Goal: Check status

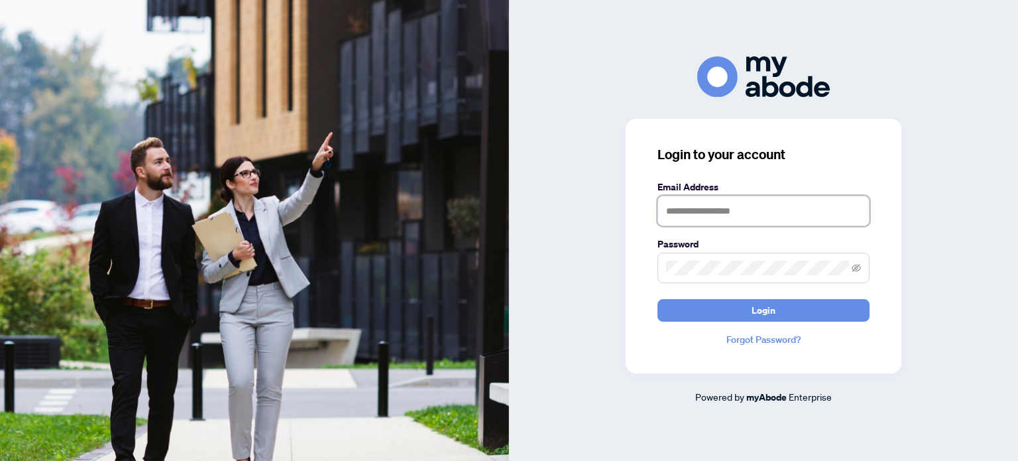
click at [742, 206] on input "text" at bounding box center [763, 210] width 212 height 30
type input "**********"
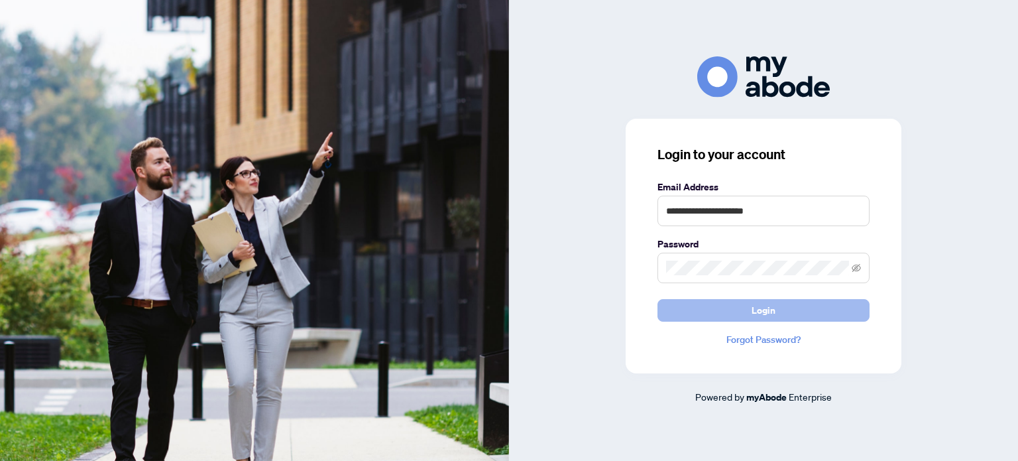
click at [692, 311] on button "Login" at bounding box center [763, 310] width 212 height 23
click at [713, 314] on button "Login" at bounding box center [763, 310] width 212 height 23
drag, startPoint x: 752, startPoint y: 256, endPoint x: 726, endPoint y: 259, distance: 26.0
click at [728, 259] on span at bounding box center [763, 267] width 212 height 30
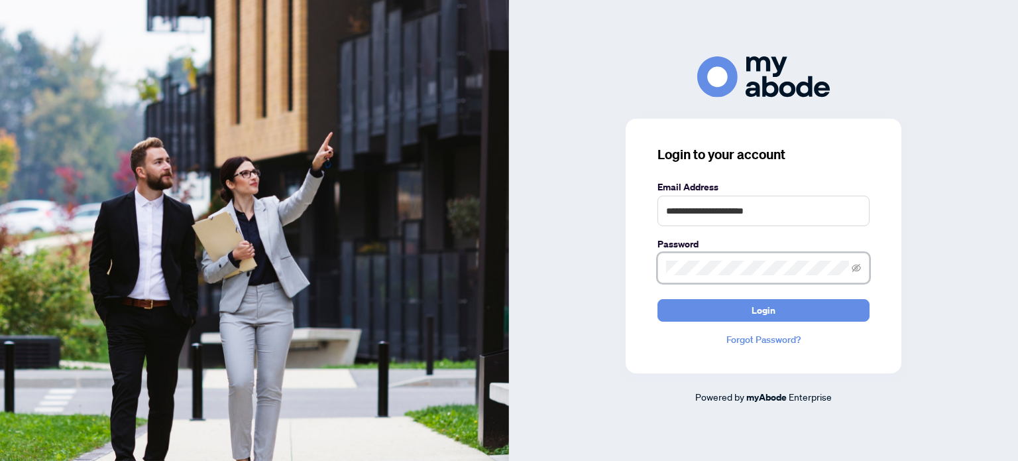
click at [608, 265] on div "**********" at bounding box center [763, 229] width 509 height 347
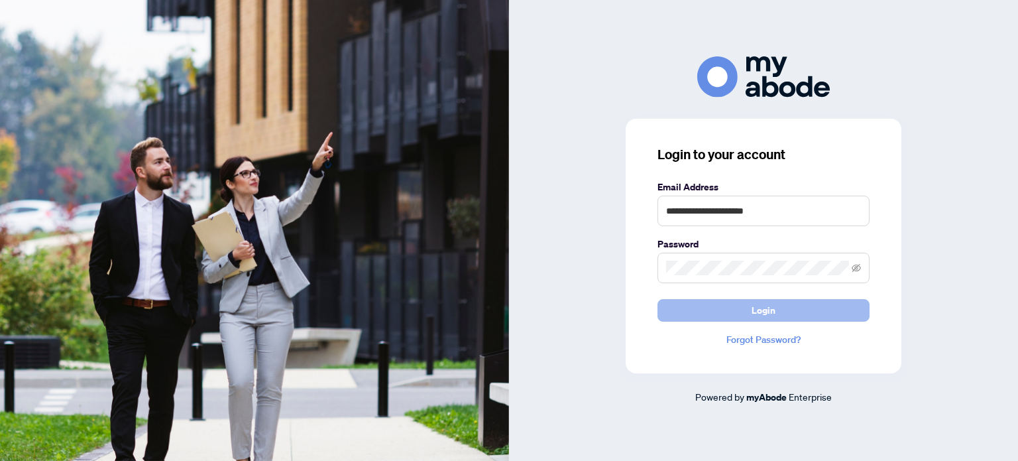
click at [695, 309] on button "Login" at bounding box center [763, 310] width 212 height 23
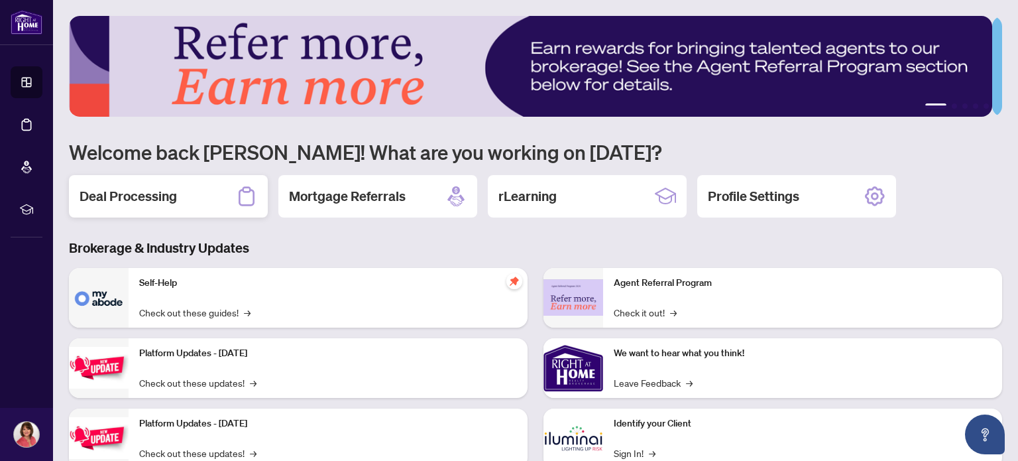
click at [135, 195] on h2 "Deal Processing" at bounding box center [128, 196] width 97 height 19
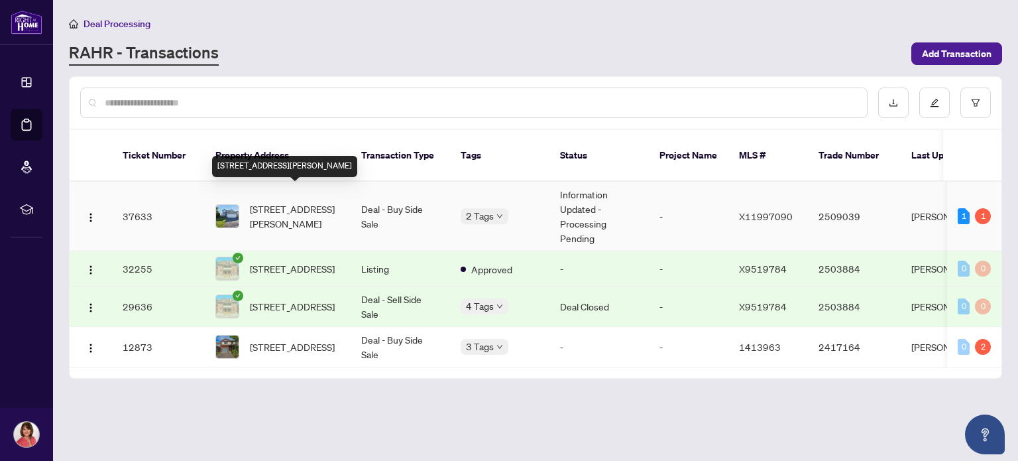
click at [288, 201] on span "[STREET_ADDRESS][PERSON_NAME]" at bounding box center [295, 215] width 90 height 29
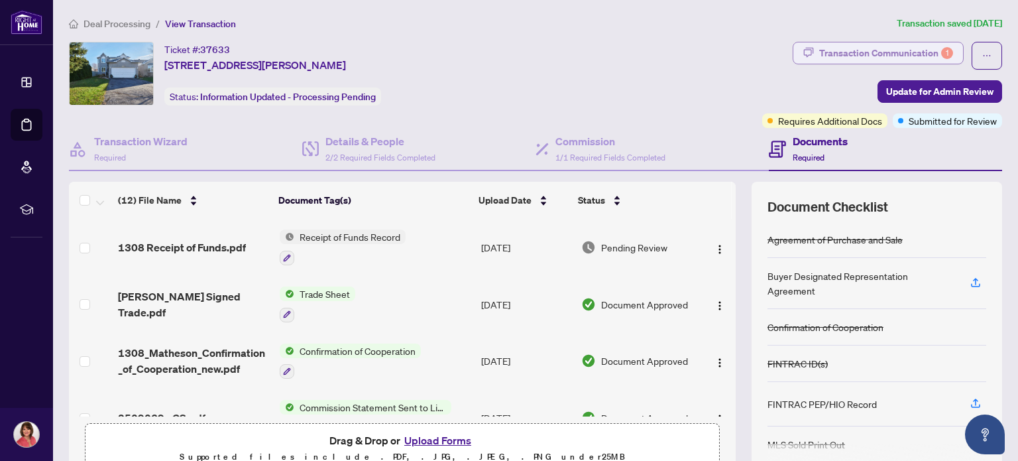
click at [870, 56] on div "Transaction Communication 1" at bounding box center [886, 52] width 134 height 21
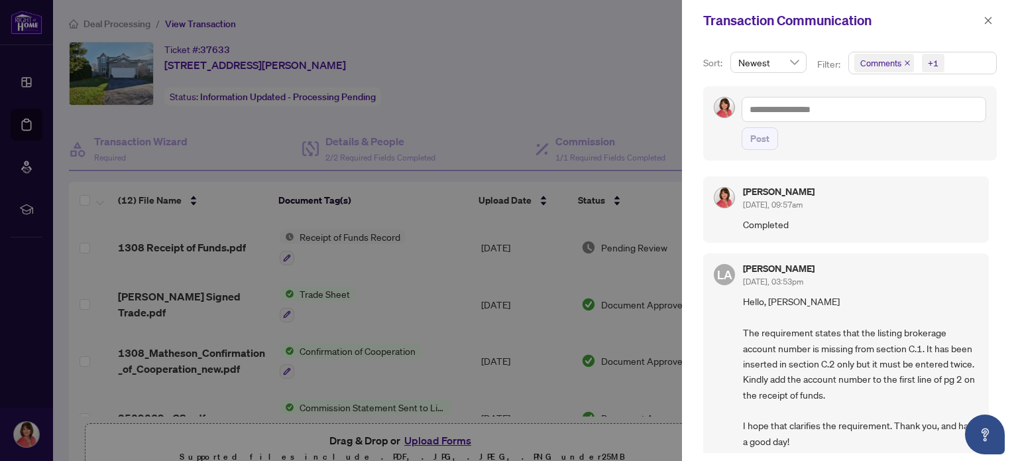
click at [638, 72] on div at bounding box center [509, 230] width 1018 height 461
click at [987, 20] on icon "close" at bounding box center [988, 20] width 7 height 7
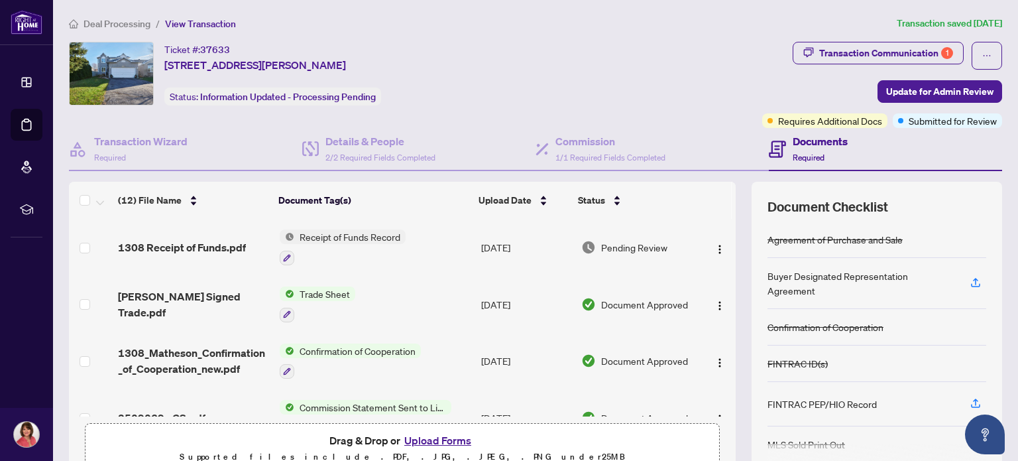
click at [342, 237] on span "Receipt of Funds Record" at bounding box center [349, 236] width 111 height 15
click at [630, 246] on span "Pending Review" at bounding box center [634, 247] width 66 height 15
